Goal: Contribute content

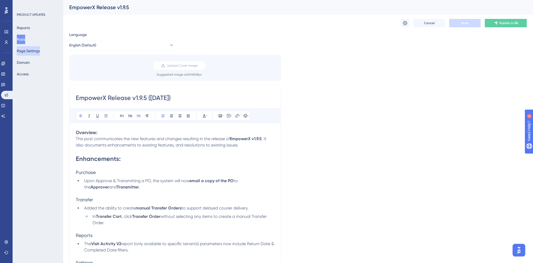
click at [29, 50] on button "Page Settings" at bounding box center [28, 50] width 23 height 9
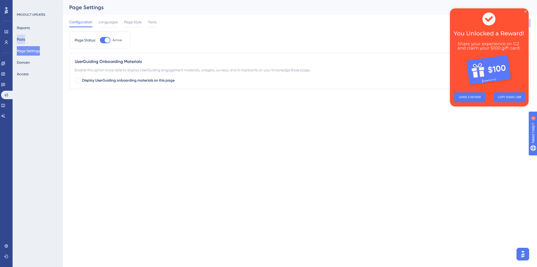
click at [23, 39] on button "Posts" at bounding box center [21, 39] width 8 height 9
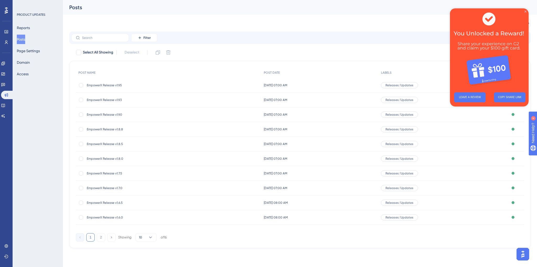
click at [525, 12] on icon "Close Preview" at bounding box center [525, 11] width 2 height 2
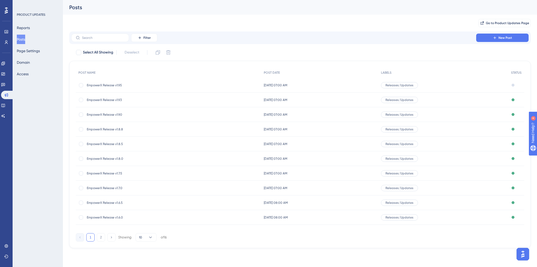
click at [108, 86] on span "EmpowerX Release v1.9.5" at bounding box center [129, 85] width 84 height 4
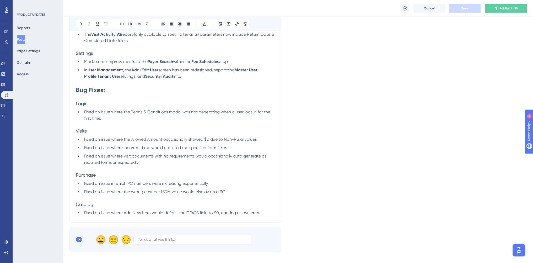
scroll to position [185, 0]
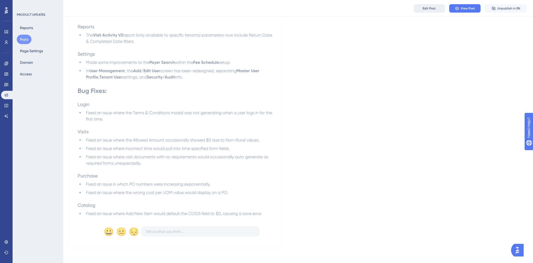
click at [431, 8] on span "Edit Post" at bounding box center [429, 8] width 13 height 4
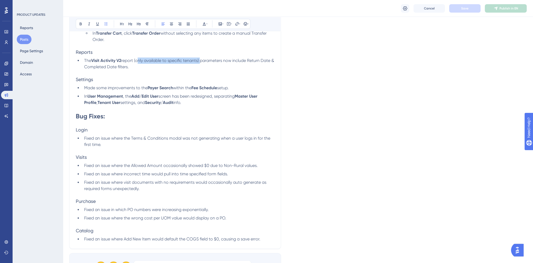
drag, startPoint x: 136, startPoint y: 61, endPoint x: 201, endPoint y: 63, distance: 65.1
click at [201, 63] on span "report (only available to specific tenants) parameters now include Return Date …" at bounding box center [179, 63] width 191 height 11
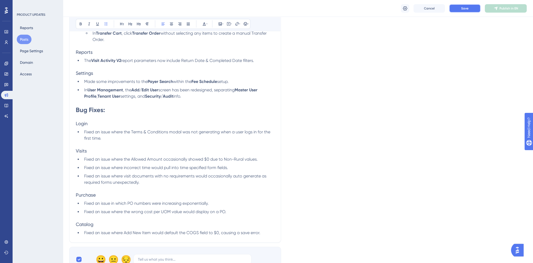
click at [465, 8] on span "Save" at bounding box center [464, 8] width 7 height 4
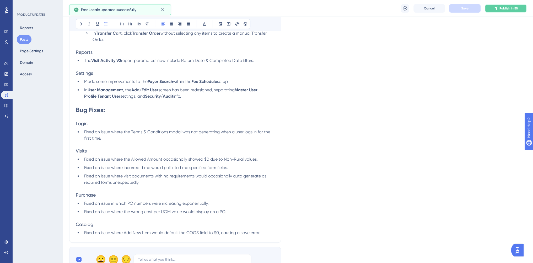
click at [495, 9] on icon at bounding box center [496, 8] width 4 height 4
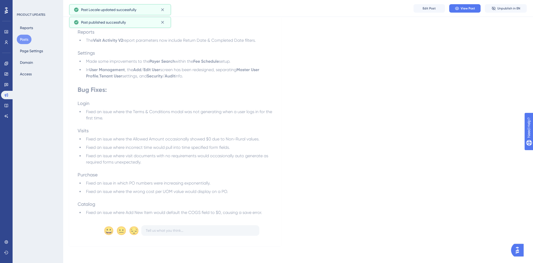
scroll to position [181, 0]
